Goal: Check status

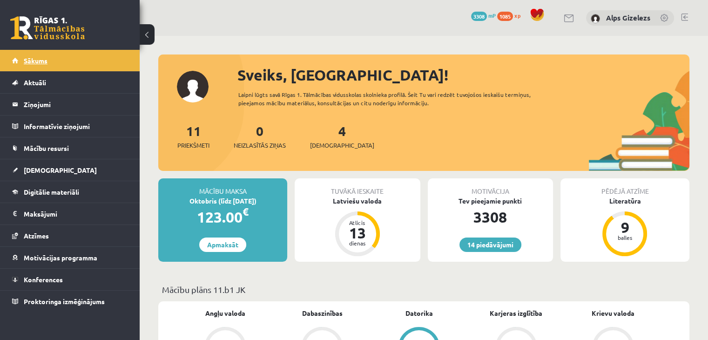
click at [54, 62] on link "Sākums" at bounding box center [70, 60] width 116 height 21
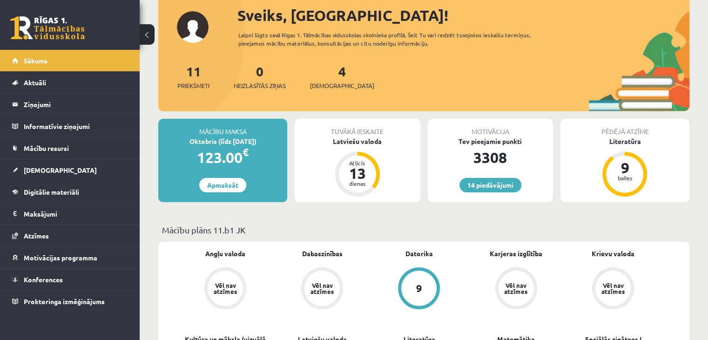
scroll to position [24, 0]
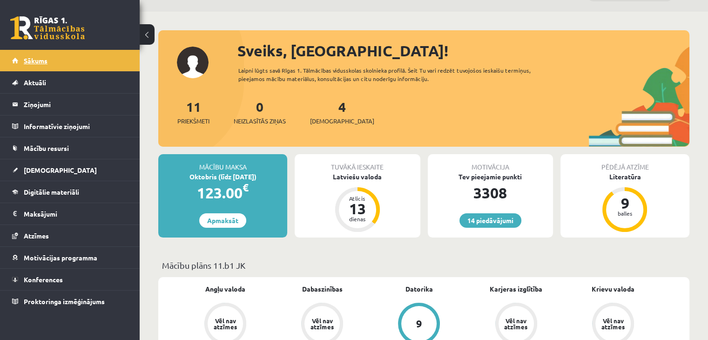
click at [44, 66] on link "Sākums" at bounding box center [70, 60] width 116 height 21
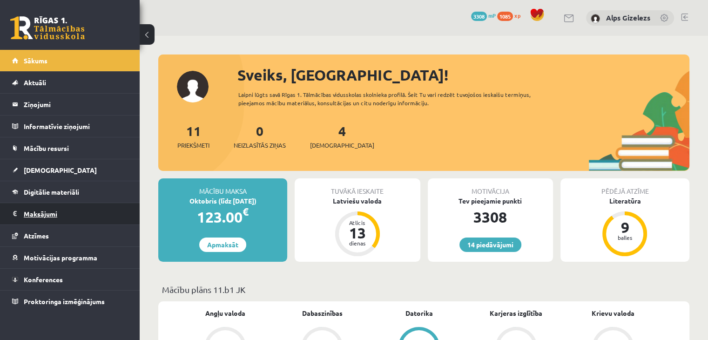
click at [30, 214] on legend "Maksājumi 0" at bounding box center [76, 213] width 104 height 21
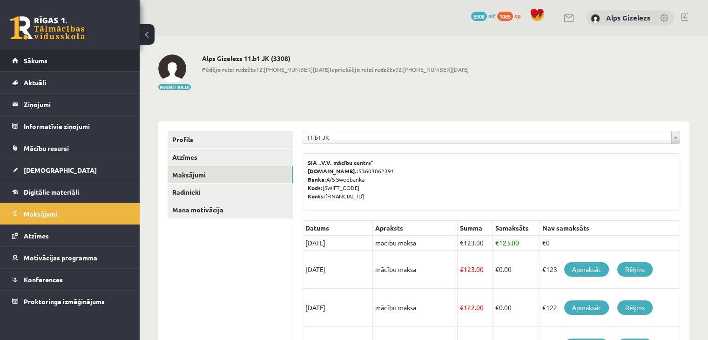
click at [32, 55] on link "Sākums" at bounding box center [70, 60] width 116 height 21
